Goal: Navigation & Orientation: Find specific page/section

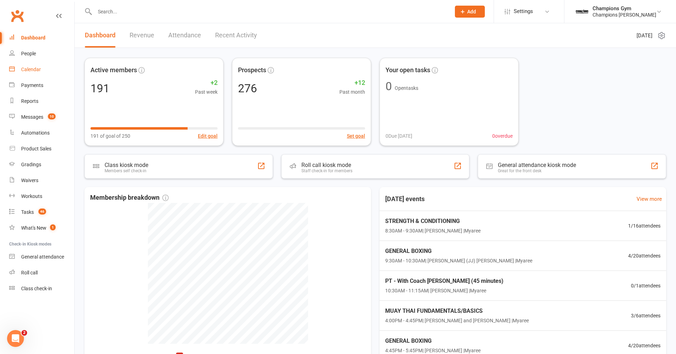
click at [32, 70] on div "Calendar" at bounding box center [31, 70] width 20 height 6
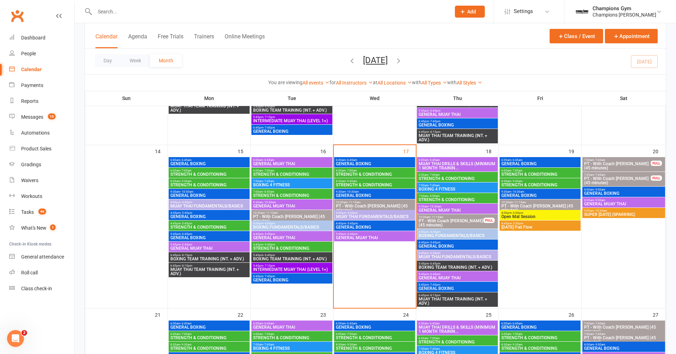
scroll to position [353, 0]
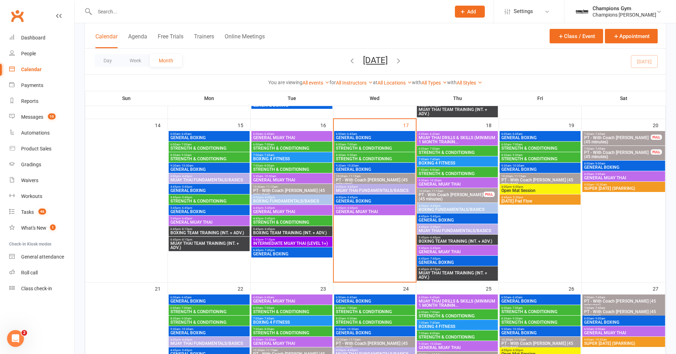
click at [360, 157] on span "STRENGTH & CONDITIONING" at bounding box center [375, 159] width 78 height 4
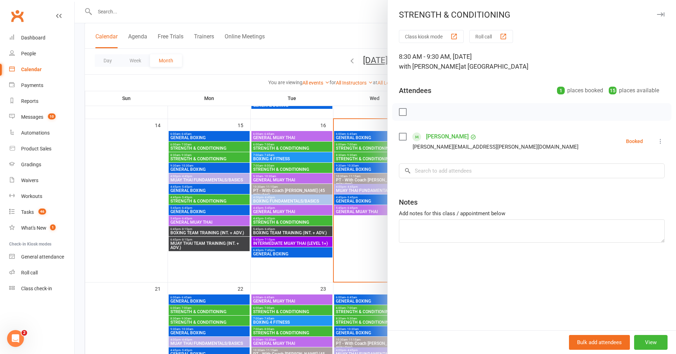
click at [663, 14] on icon "button" at bounding box center [660, 14] width 7 height 4
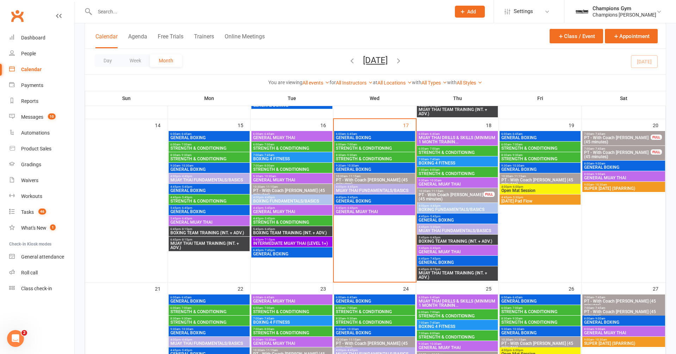
click at [403, 149] on span "STRENGTH & CONDITIONING" at bounding box center [375, 148] width 78 height 4
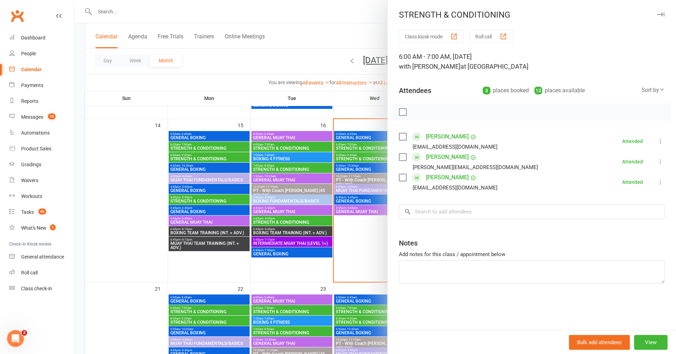
click at [661, 16] on icon "button" at bounding box center [660, 14] width 7 height 4
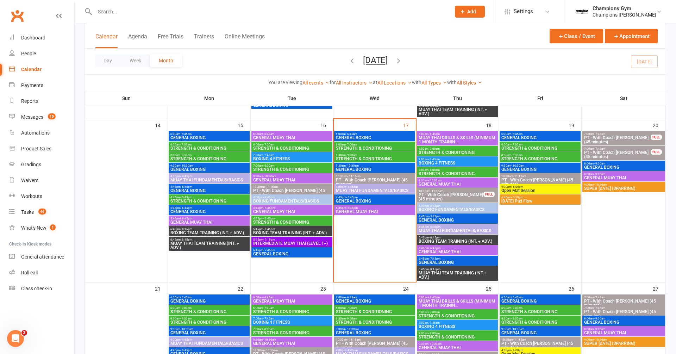
click at [365, 207] on span "5:45pm - 6:45pm" at bounding box center [375, 207] width 78 height 3
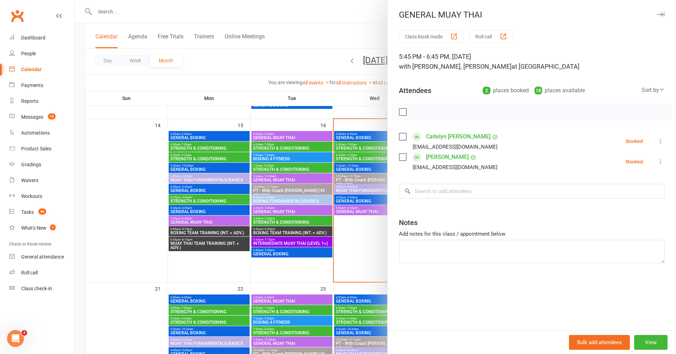
click at [661, 14] on icon "button" at bounding box center [660, 14] width 7 height 4
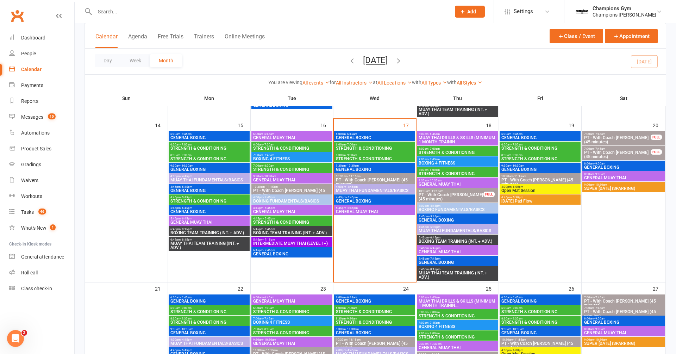
click at [407, 199] on span "GENERAL BOXING" at bounding box center [375, 201] width 78 height 4
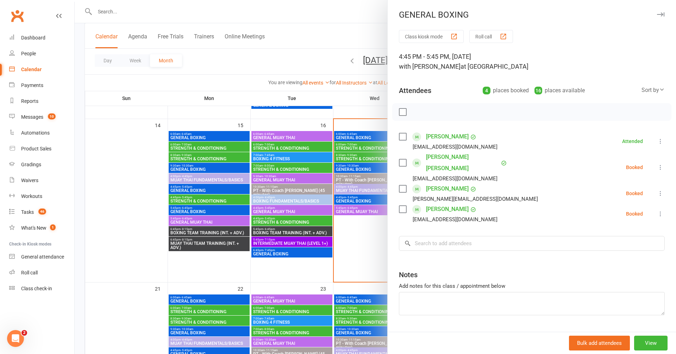
click at [664, 13] on icon "button" at bounding box center [660, 14] width 7 height 4
